Goal: Transaction & Acquisition: Purchase product/service

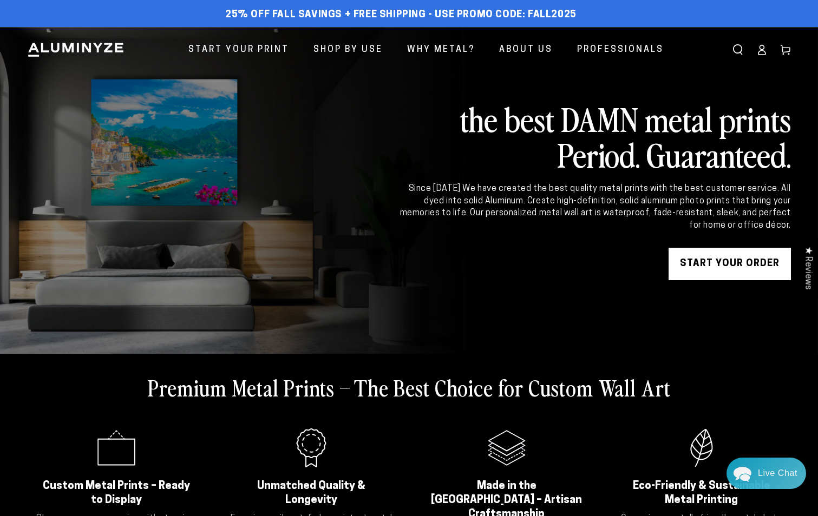
click at [765, 47] on icon at bounding box center [761, 49] width 11 height 11
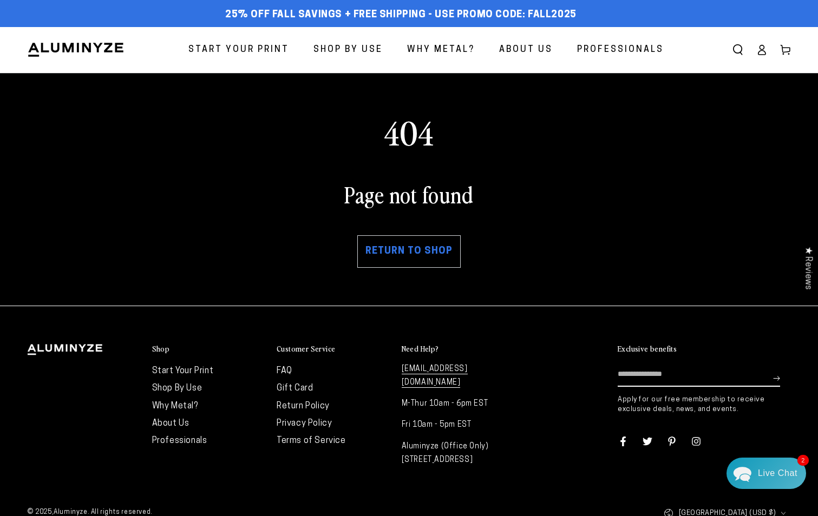
click at [280, 48] on span "Start Your Print" at bounding box center [238, 50] width 101 height 16
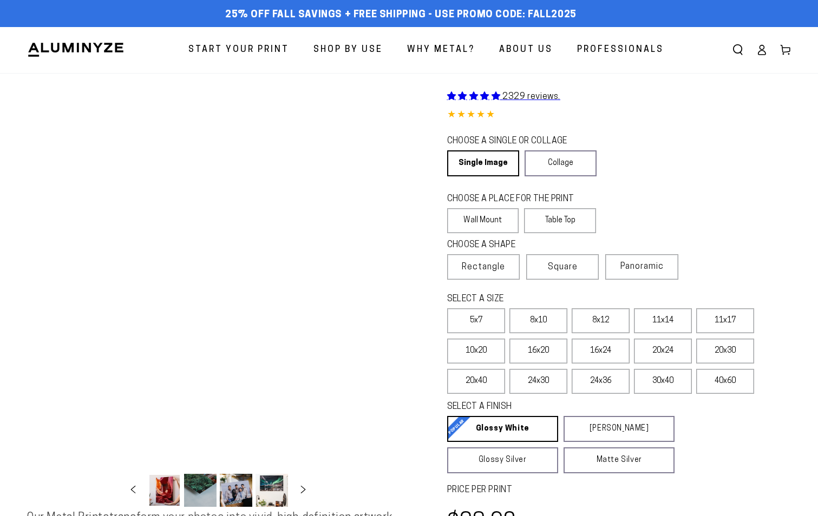
select select "**********"
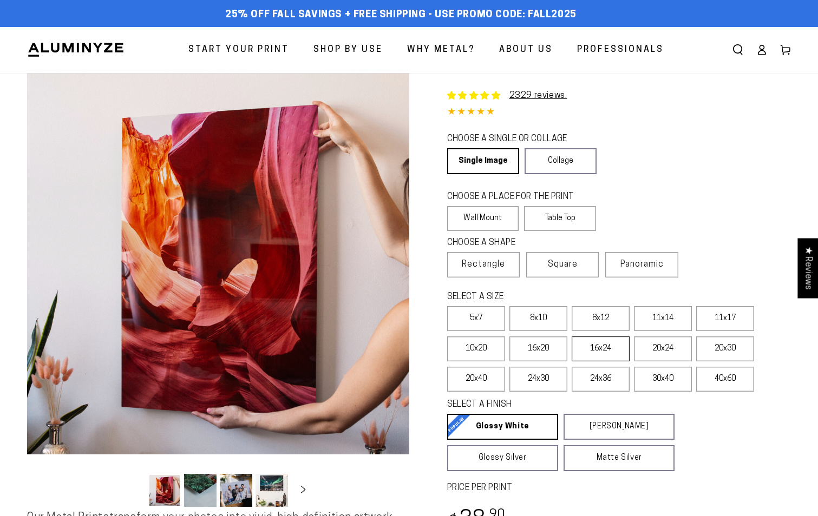
click at [601, 349] on label "16x24" at bounding box center [600, 349] width 58 height 25
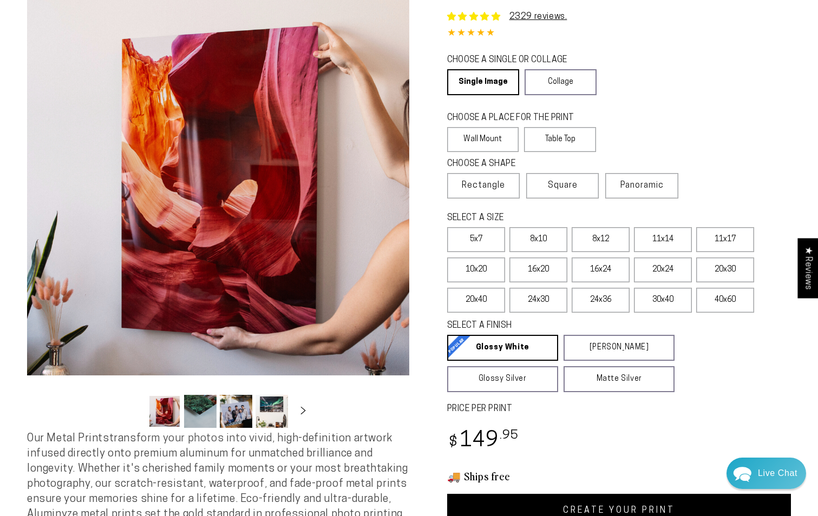
scroll to position [108, 0]
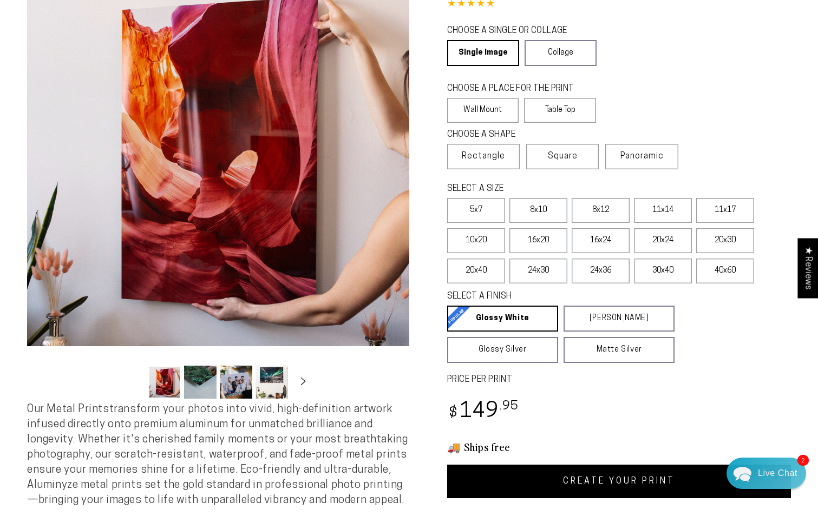
click at [586, 476] on link "CREATE YOUR PRINT" at bounding box center [619, 482] width 344 height 34
